Goal: Information Seeking & Learning: Learn about a topic

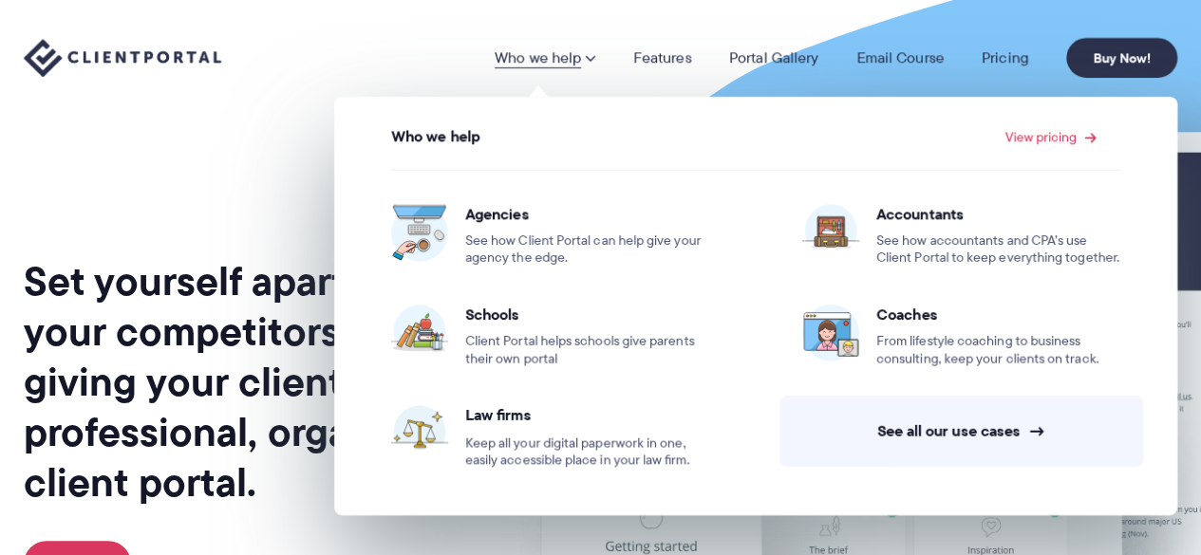
click at [250, 130] on div "Set yourself apart from your competitors by giving your clients a professional,…" at bounding box center [254, 470] width 461 height 911
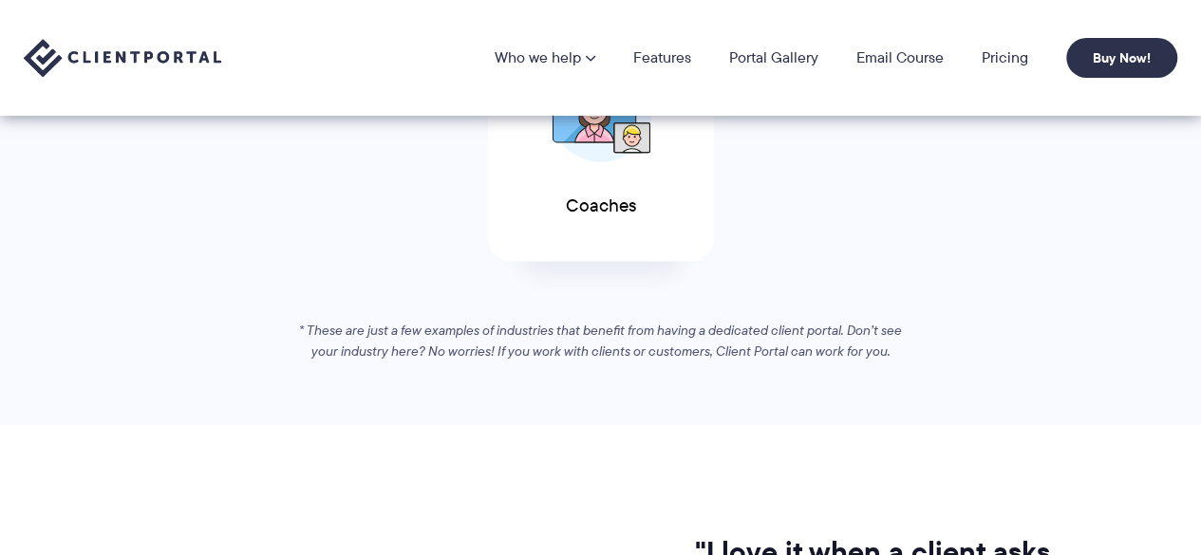
scroll to position [1139, 0]
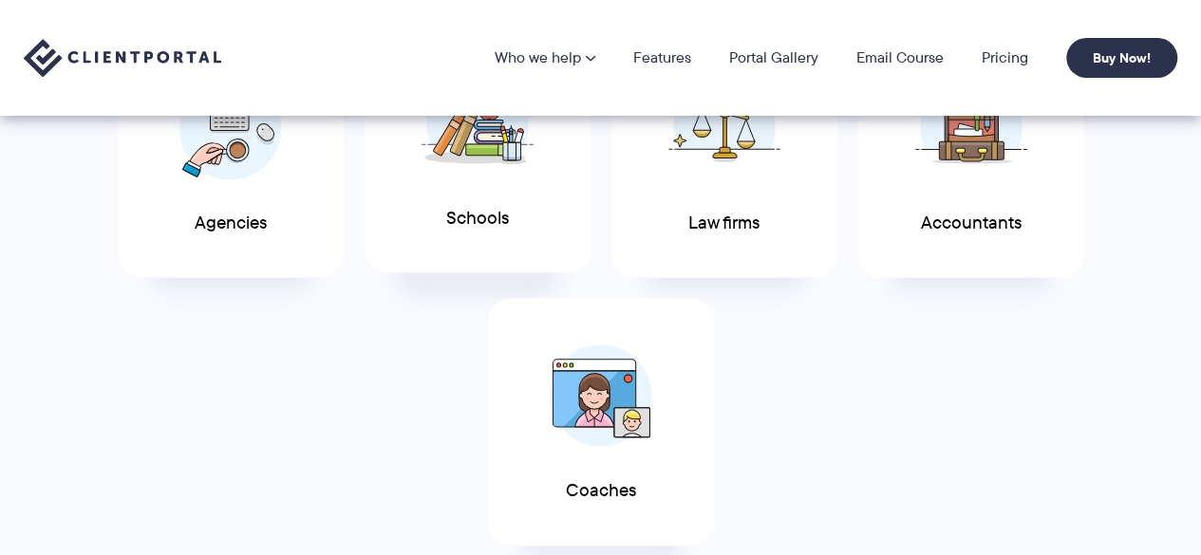
click at [467, 182] on span at bounding box center [478, 123] width 114 height 133
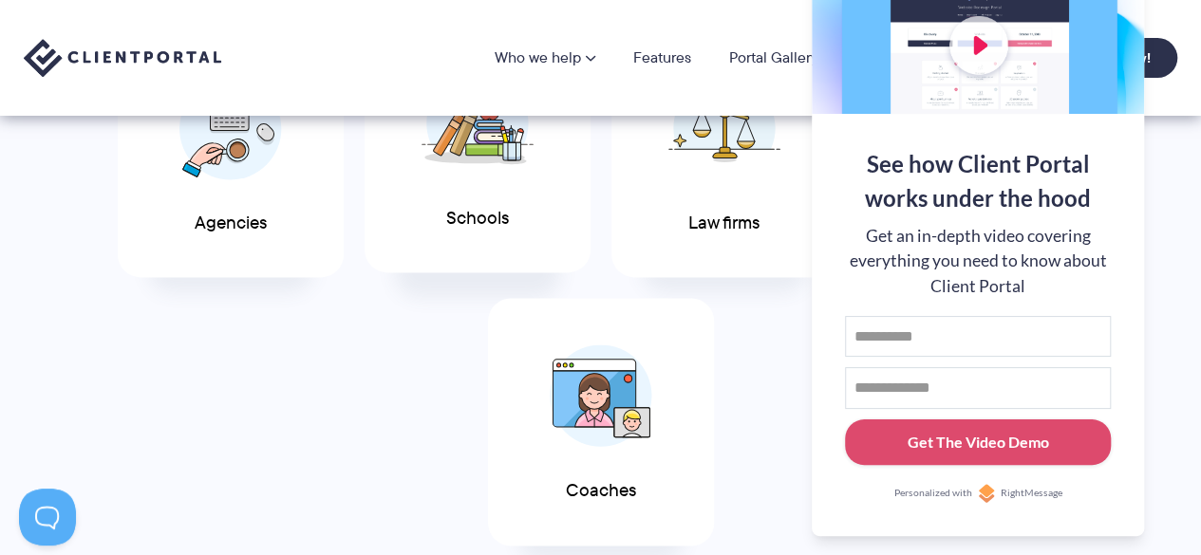
scroll to position [0, 0]
